Goal: Task Accomplishment & Management: Use online tool/utility

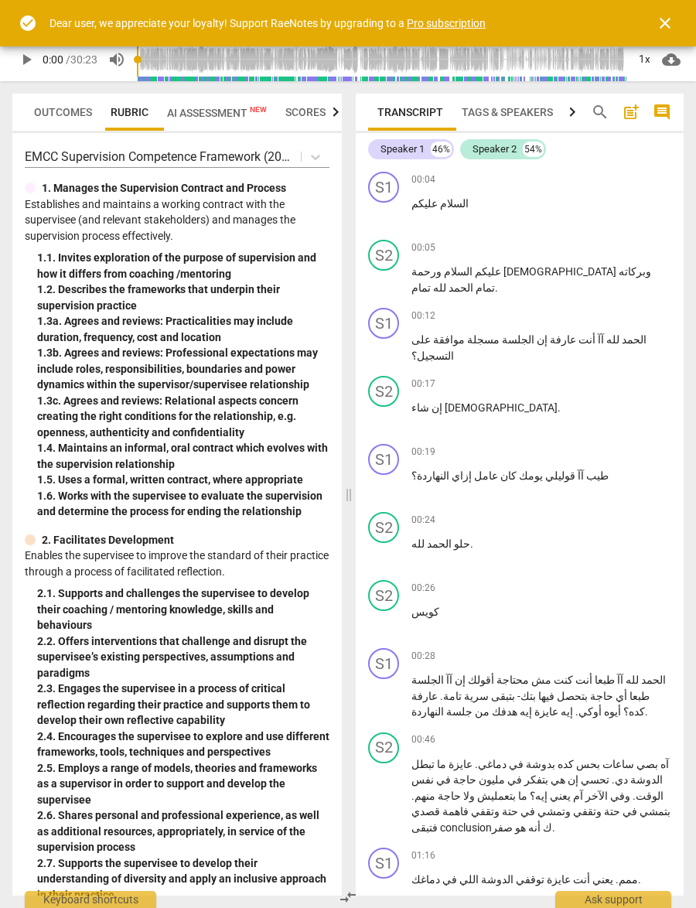
click at [647, 27] on span "close" at bounding box center [664, 23] width 37 height 19
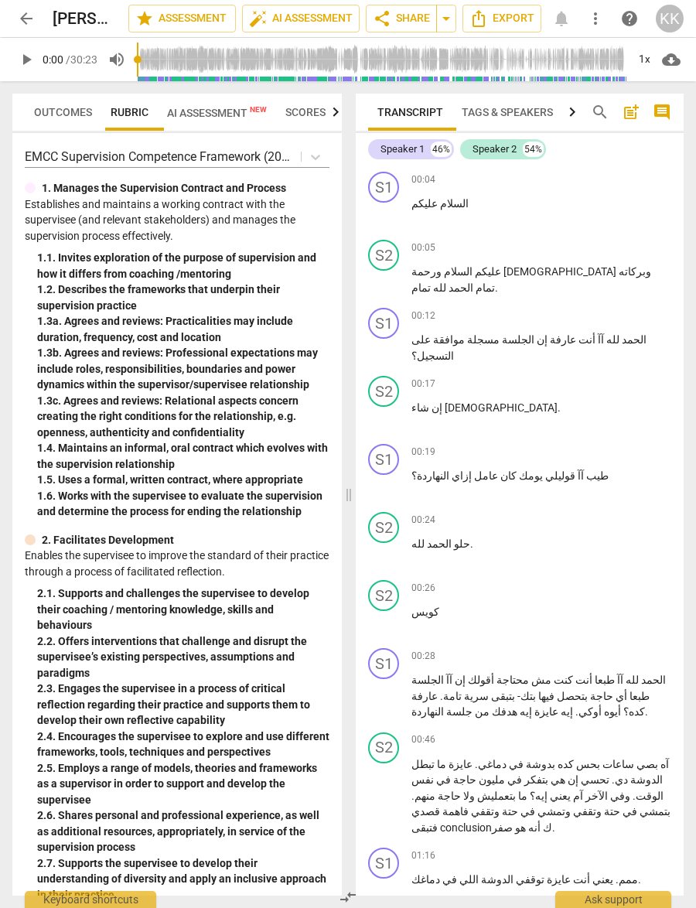
click at [38, 18] on span "arrow_back" at bounding box center [26, 18] width 28 height 19
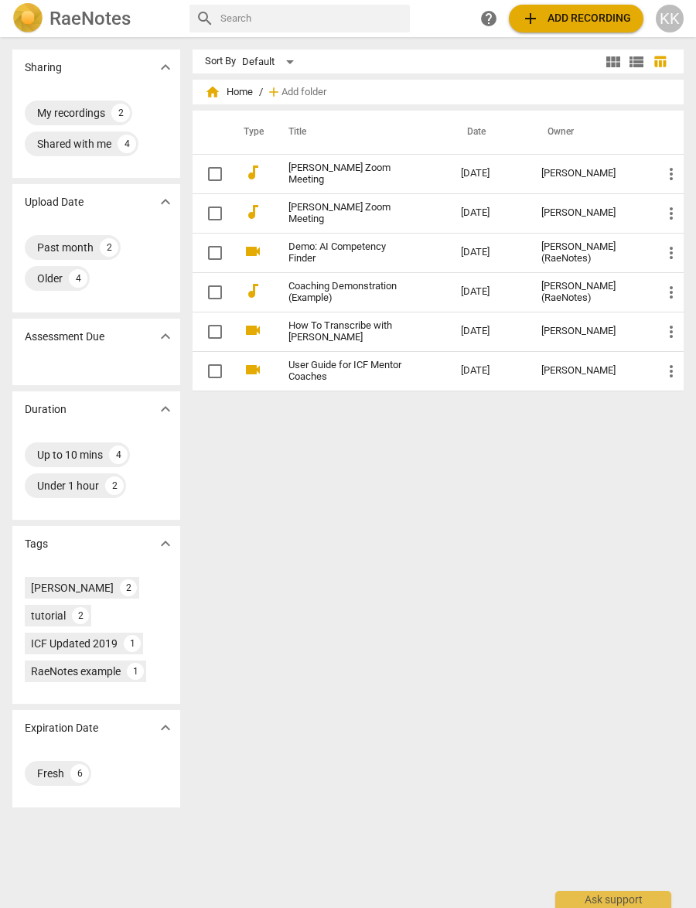
click at [593, 15] on span "add Add recording" at bounding box center [576, 18] width 110 height 19
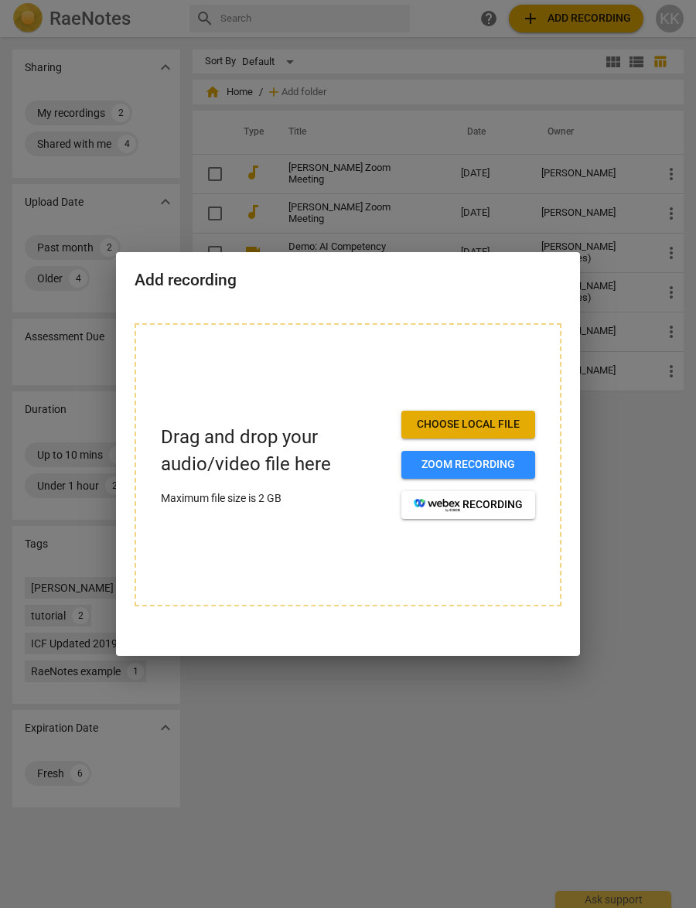
click at [513, 465] on span "Zoom recording" at bounding box center [468, 464] width 109 height 15
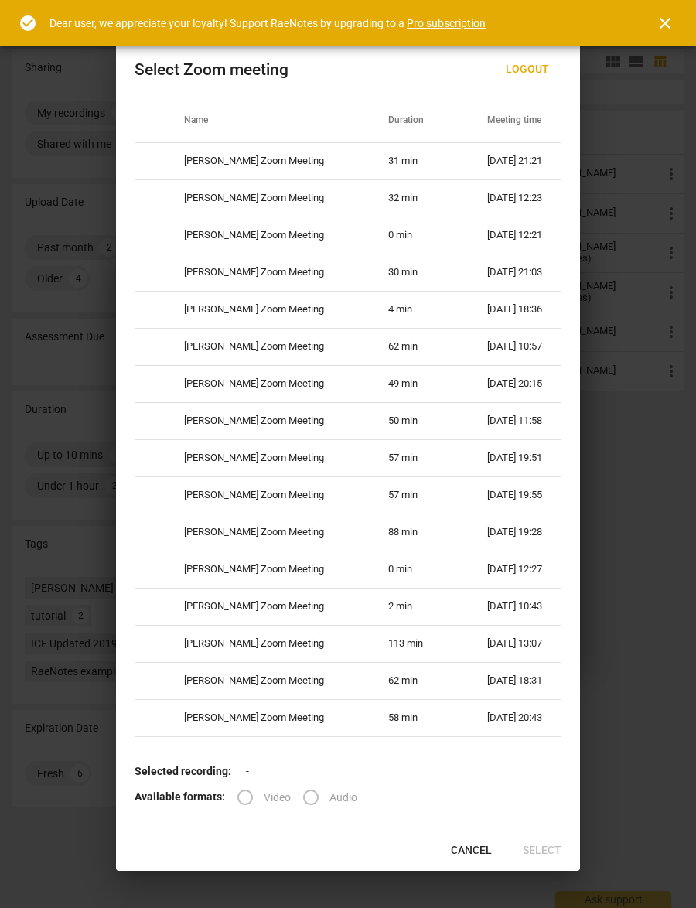
click at [437, 168] on td "31 min" at bounding box center [419, 160] width 98 height 37
radio input "true"
click at [537, 846] on span "Select" at bounding box center [542, 850] width 39 height 15
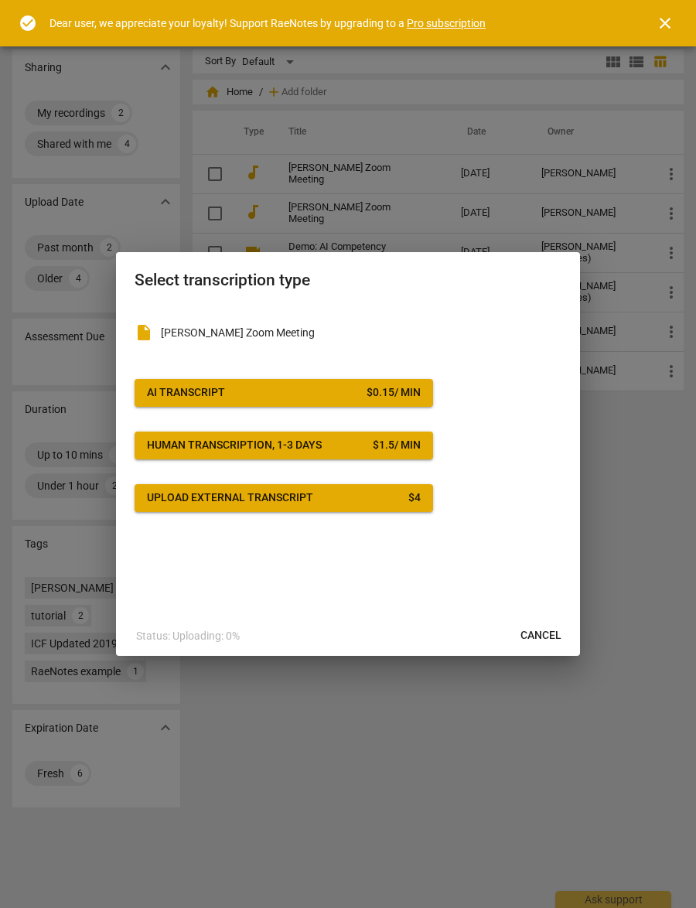
click at [305, 395] on span "AI Transcript $ 0.15 / min" at bounding box center [284, 392] width 274 height 15
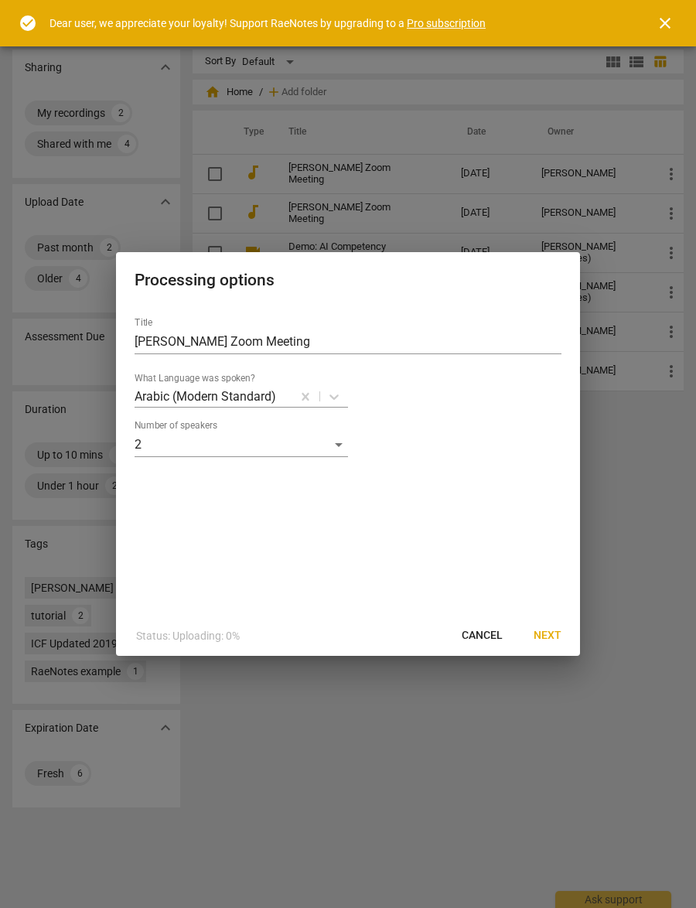
click at [544, 633] on span "Next" at bounding box center [547, 635] width 28 height 15
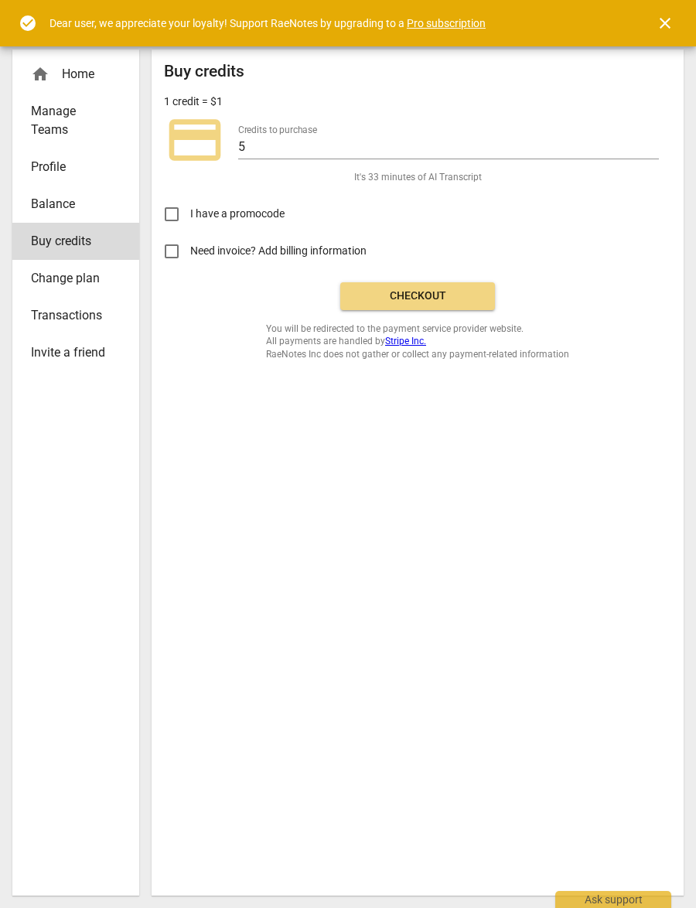
click at [656, 26] on span "close" at bounding box center [665, 23] width 19 height 19
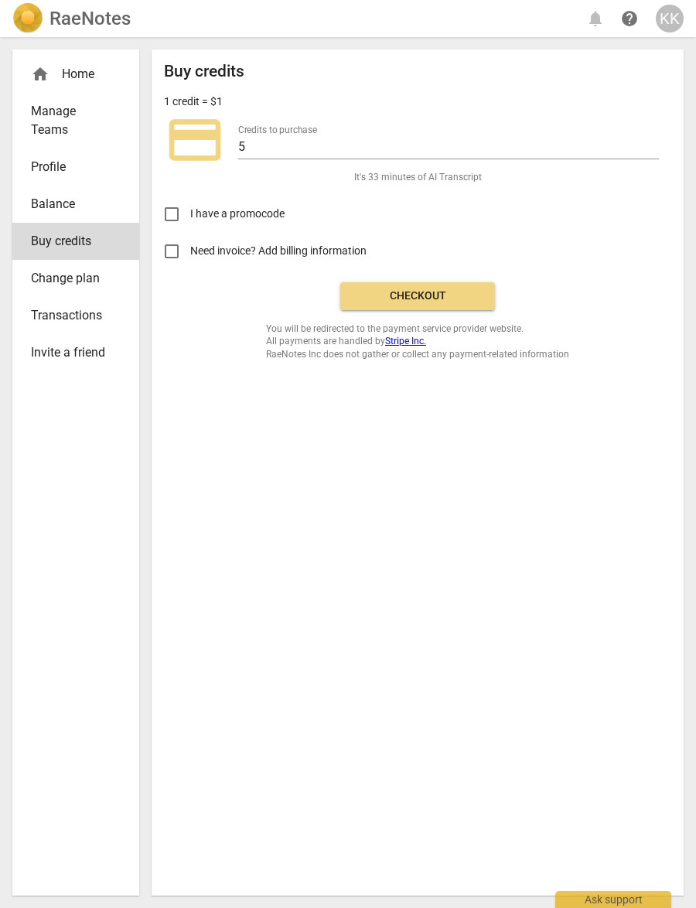
click at [443, 298] on span "Checkout" at bounding box center [418, 295] width 130 height 15
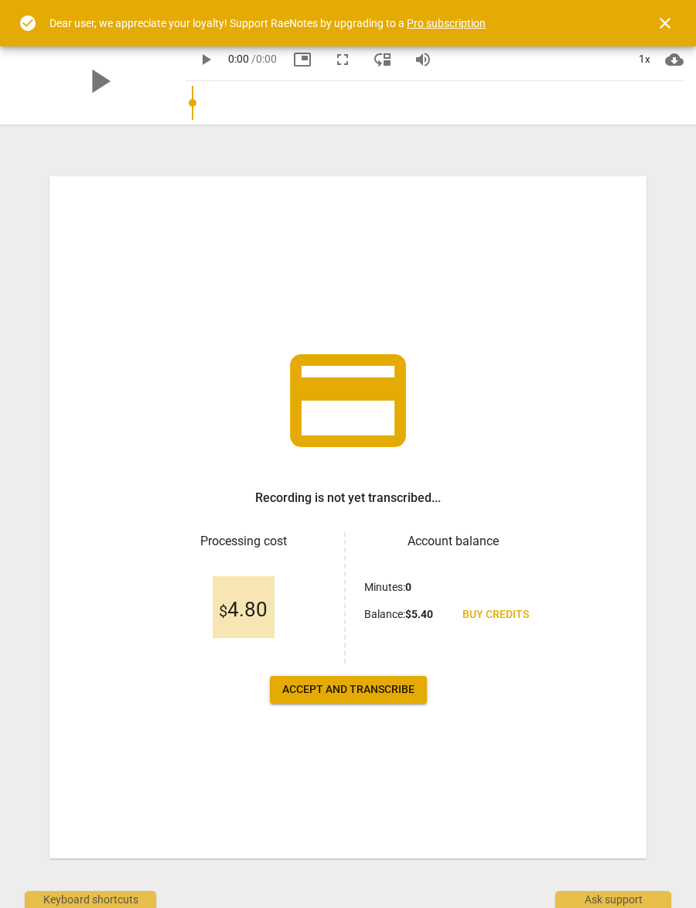
click at [372, 683] on span "Accept and transcribe" at bounding box center [348, 689] width 132 height 15
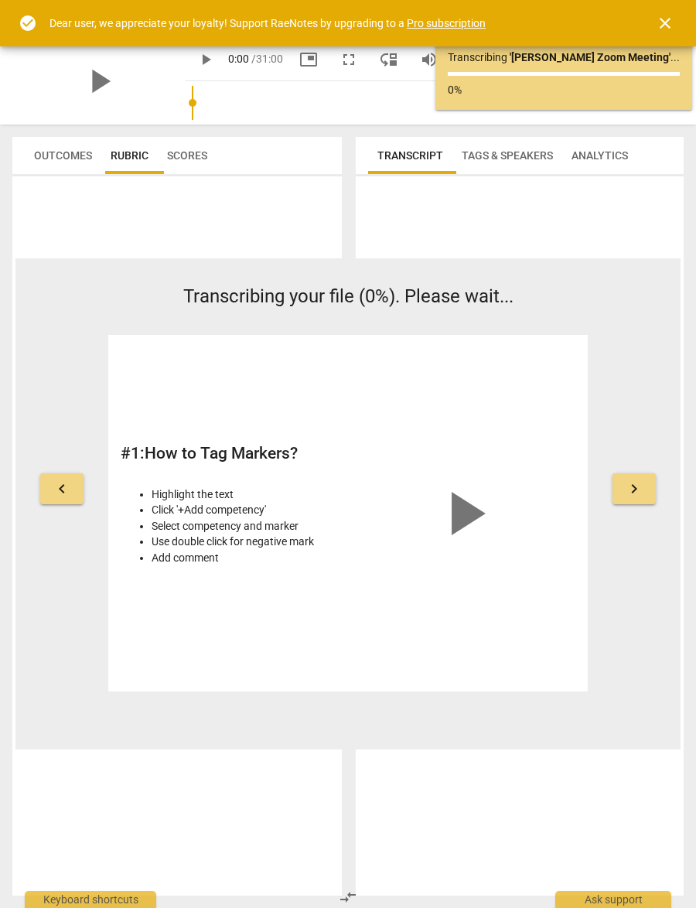
click at [663, 27] on span "close" at bounding box center [665, 23] width 19 height 19
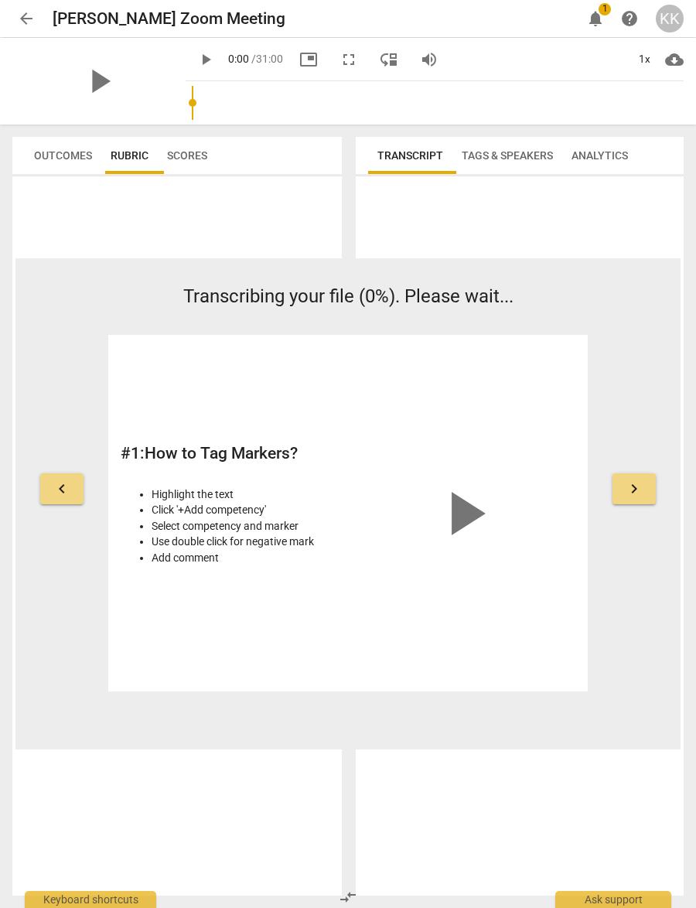
click at [601, 10] on span "1" at bounding box center [604, 9] width 12 height 12
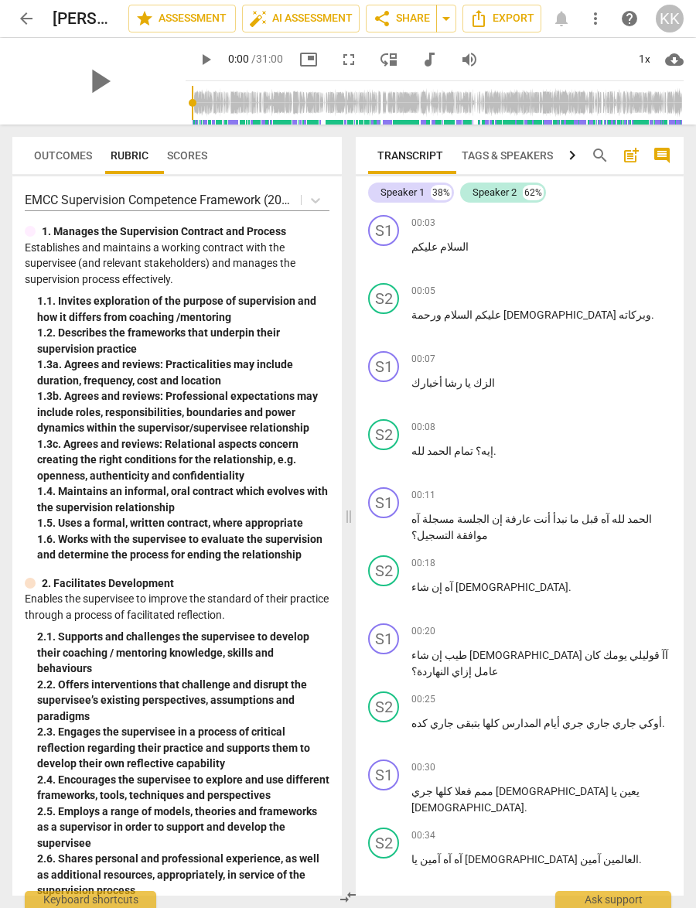
click at [404, 15] on span "share Share" at bounding box center [401, 18] width 57 height 19
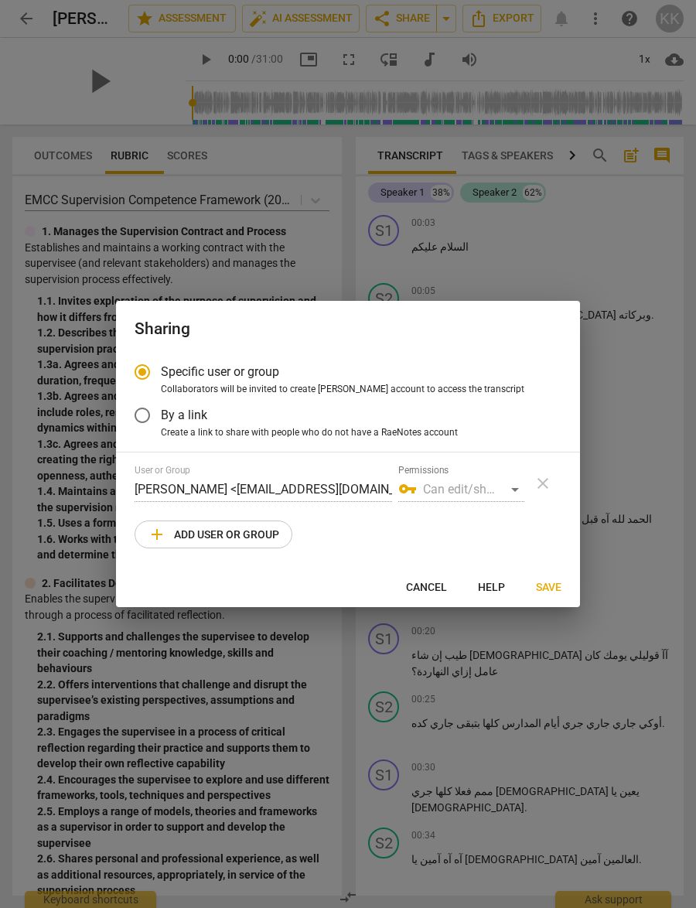
radio input "false"
click at [388, 424] on label "By a link" at bounding box center [336, 415] width 425 height 37
click at [161, 424] on input "By a link" at bounding box center [142, 415] width 37 height 37
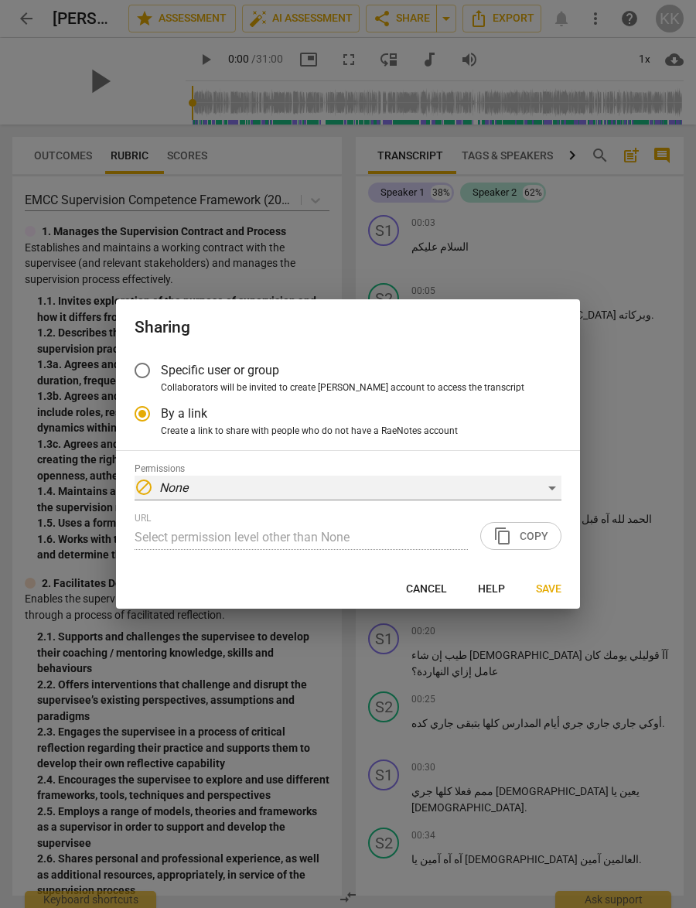
click at [538, 484] on div "block None" at bounding box center [348, 487] width 427 height 25
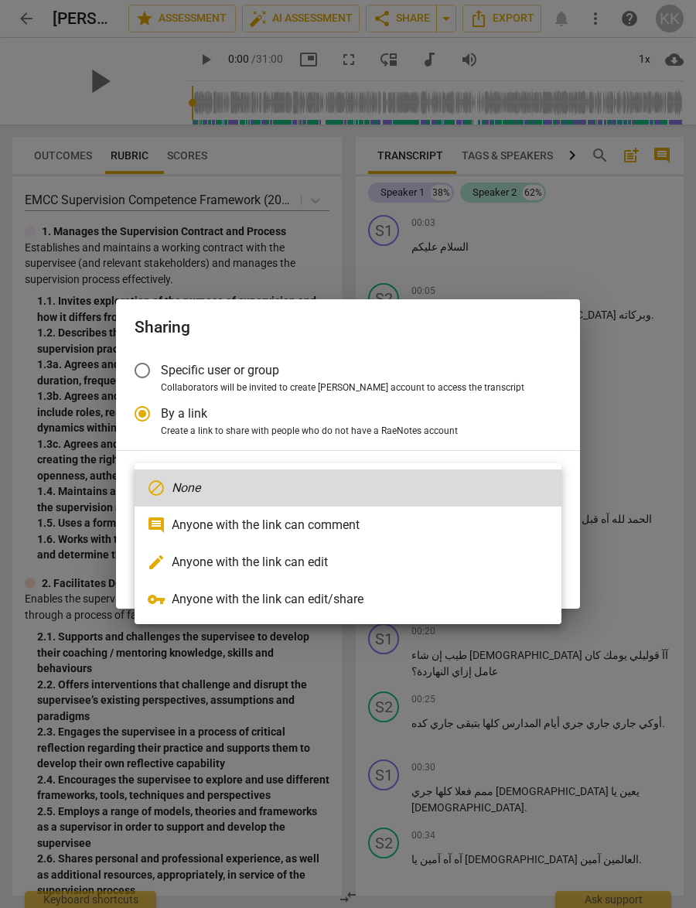
click at [414, 592] on li "vpn_key Anyone with the link can edit/share" at bounding box center [348, 599] width 427 height 37
radio input "false"
type input "https://app.raenotes.com/meeting/af7dcfa735a449dfbb5e2ef9f2816ceb?success=5"
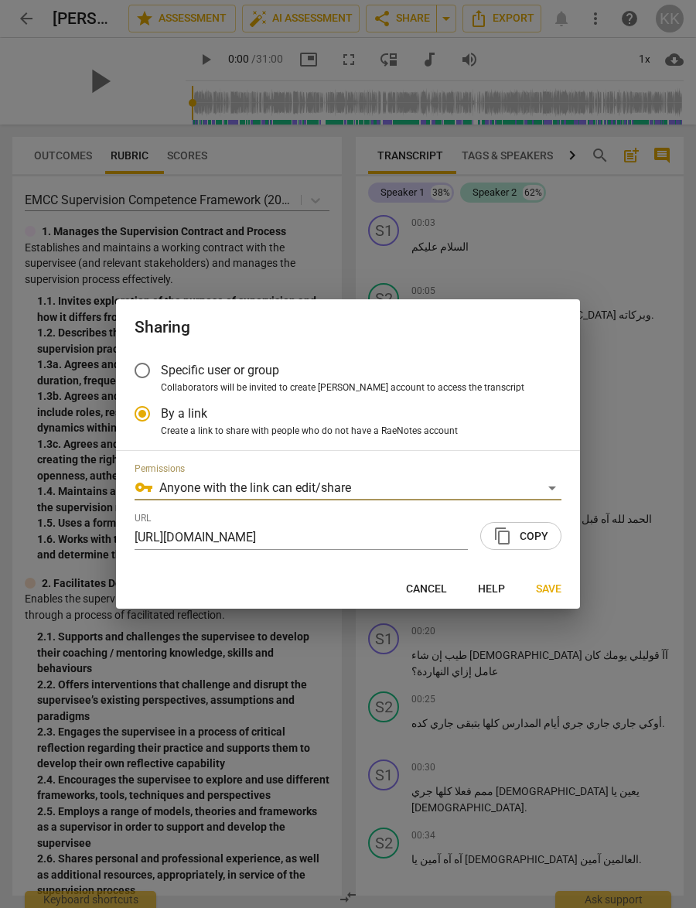
click at [524, 536] on span "content_copy Copy" at bounding box center [520, 535] width 55 height 19
click at [553, 584] on span "Save" at bounding box center [549, 588] width 26 height 15
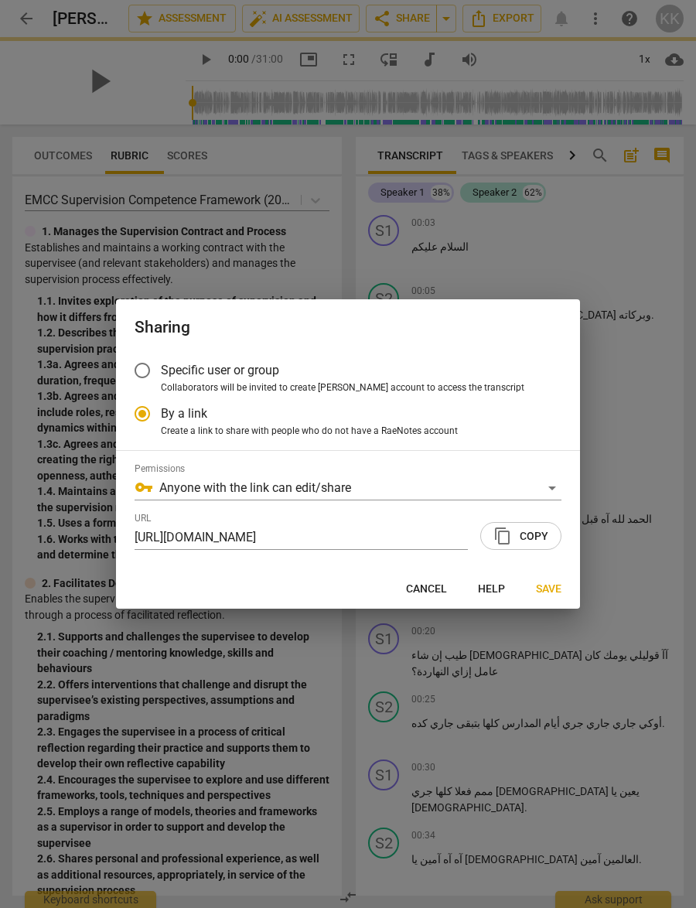
radio input "false"
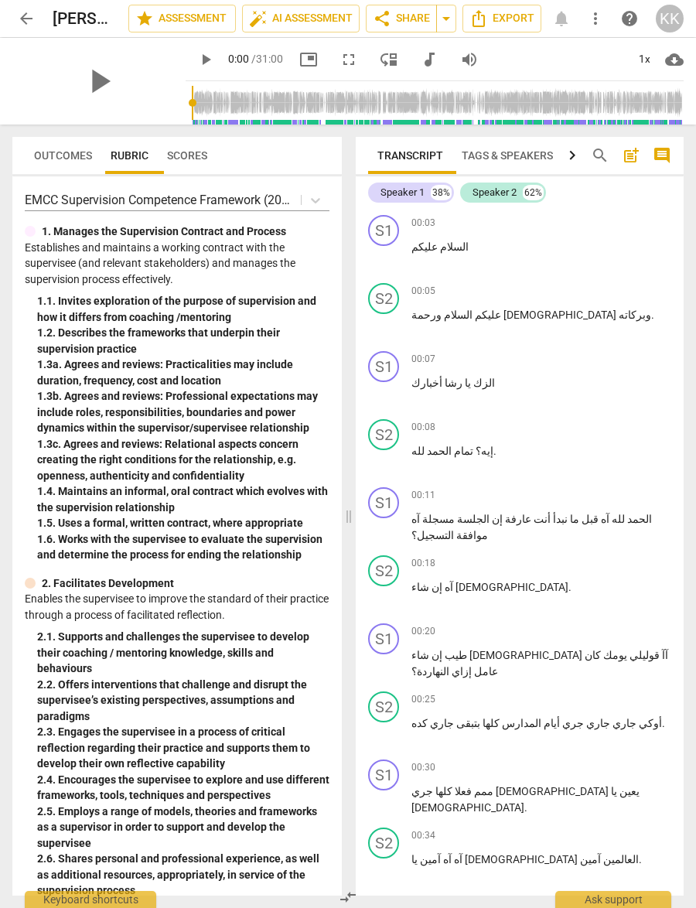
click at [415, 41] on div "play_arrow 0:00 / 31:00 picture_in_picture fullscreen move_down audiotrack volu…" at bounding box center [435, 59] width 498 height 43
click at [412, 32] on button "share Share" at bounding box center [401, 19] width 71 height 28
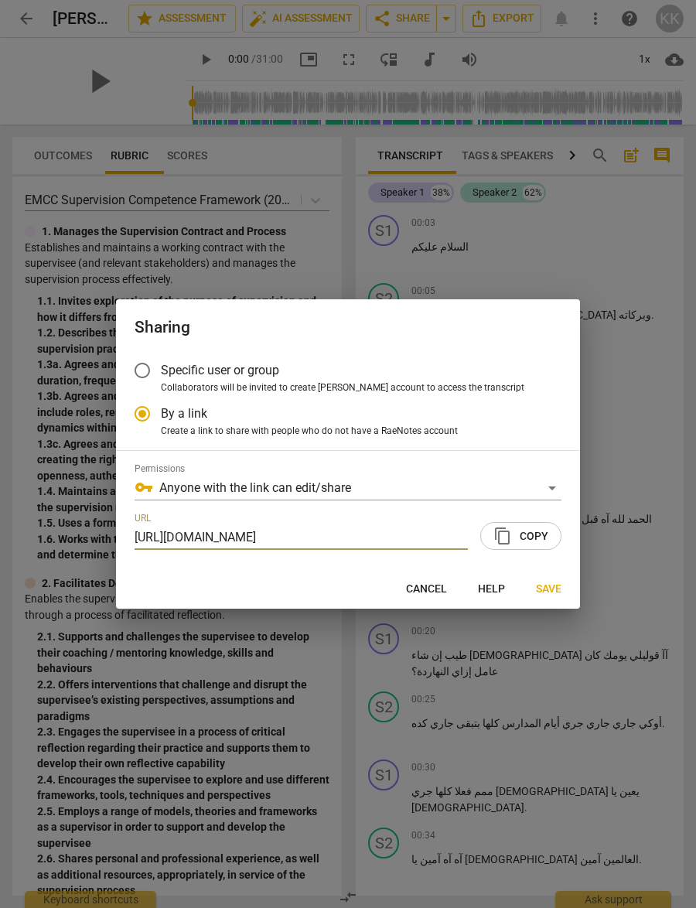
click at [523, 526] on span "content_copy Copy" at bounding box center [520, 535] width 55 height 19
click at [646, 418] on div at bounding box center [348, 454] width 696 height 908
radio input "false"
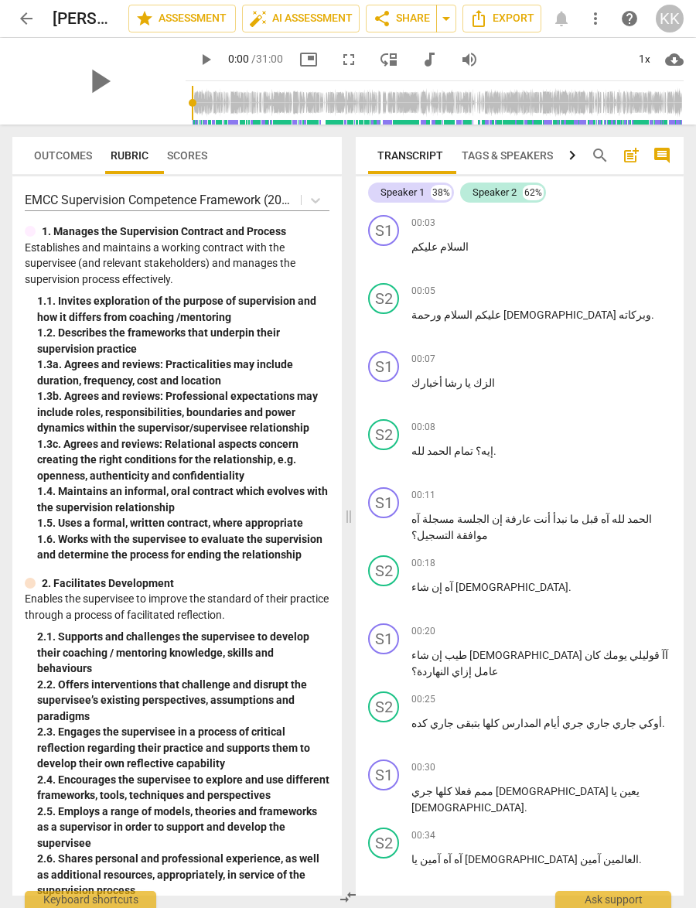
click at [441, 17] on span "arrow_drop_down" at bounding box center [446, 18] width 19 height 19
